Goal: Task Accomplishment & Management: Manage account settings

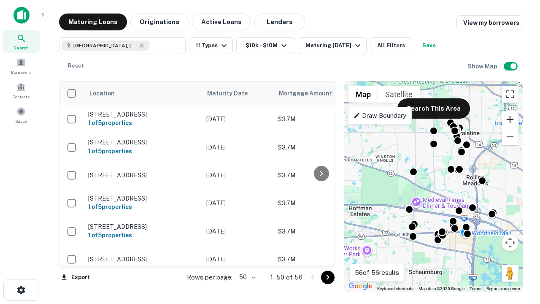
click at [510, 119] on button "Zoom in" at bounding box center [509, 119] width 17 height 17
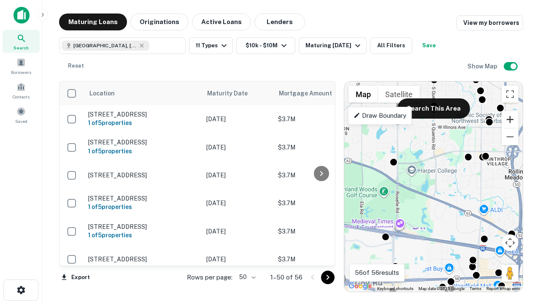
click at [510, 119] on button "Zoom in" at bounding box center [509, 119] width 17 height 17
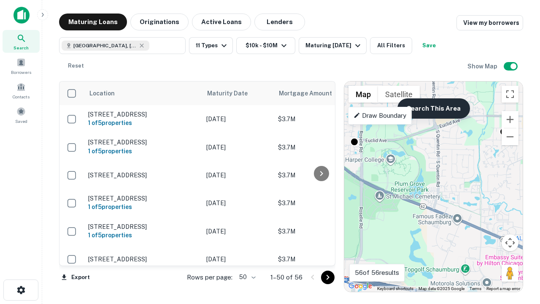
click at [433, 108] on button "Search This Area" at bounding box center [433, 108] width 73 height 20
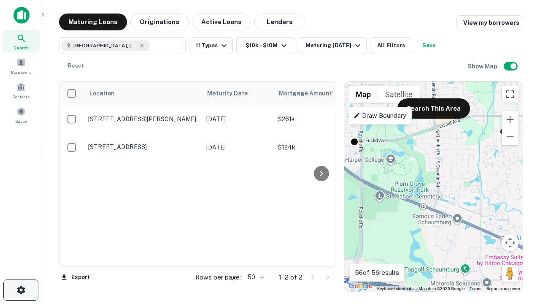
click at [21, 290] on icon "button" at bounding box center [21, 290] width 10 height 10
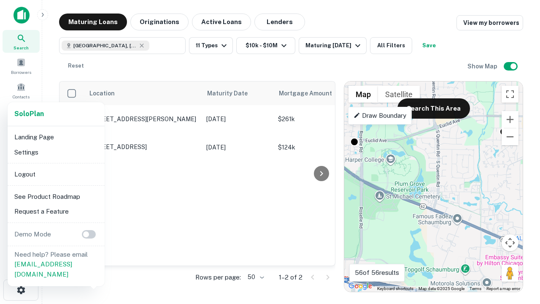
click at [56, 174] on li "Logout" at bounding box center [56, 174] width 90 height 15
